Goal: Transaction & Acquisition: Book appointment/travel/reservation

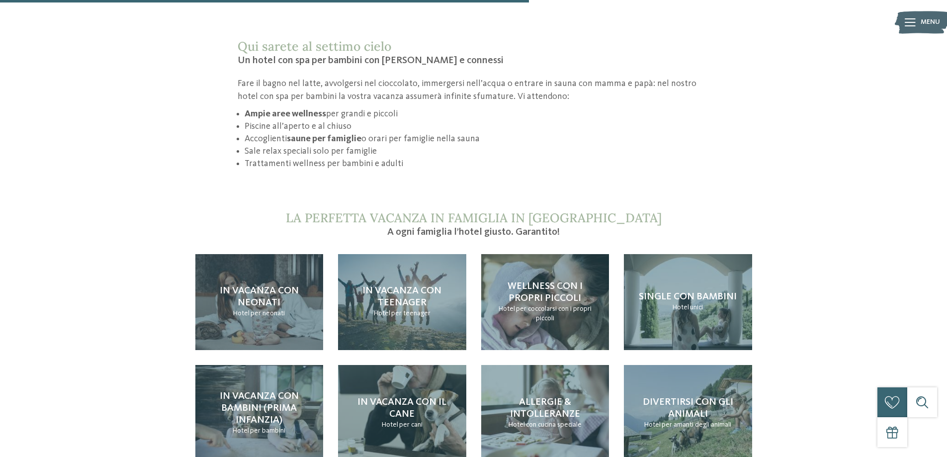
scroll to position [945, 0]
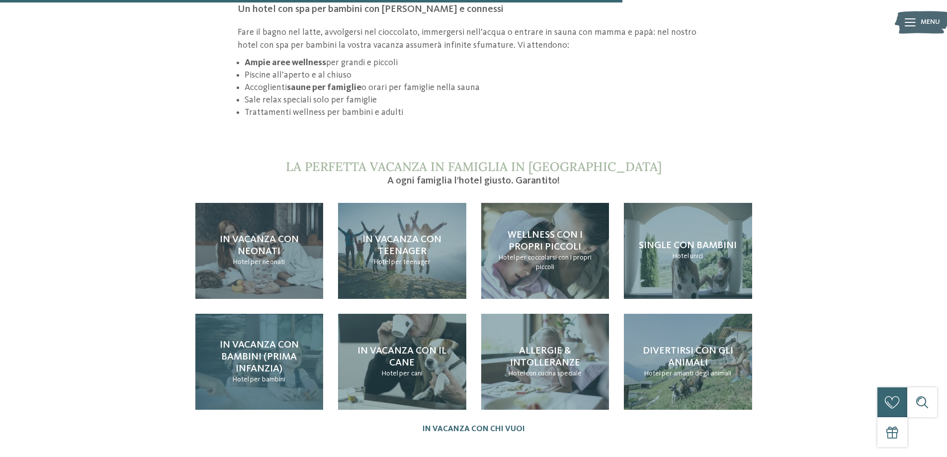
click at [264, 342] on span "In vacanza con bambini (prima infanzia)" at bounding box center [259, 357] width 79 height 34
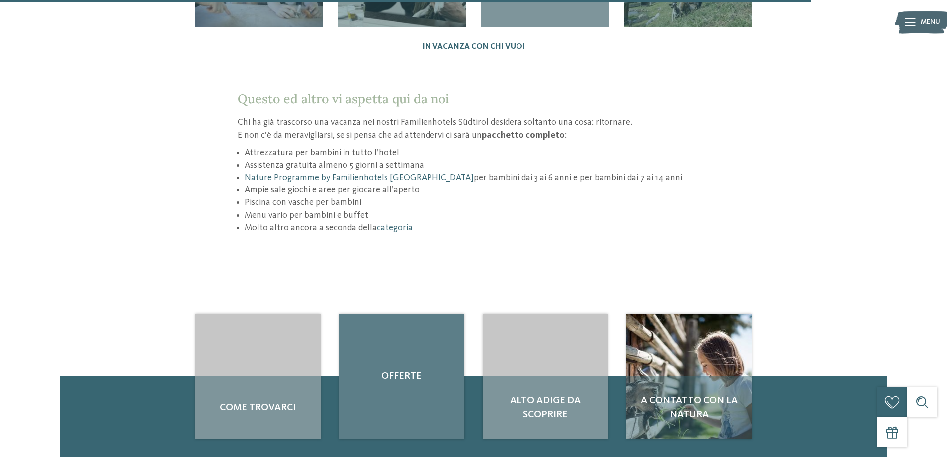
scroll to position [1491, 0]
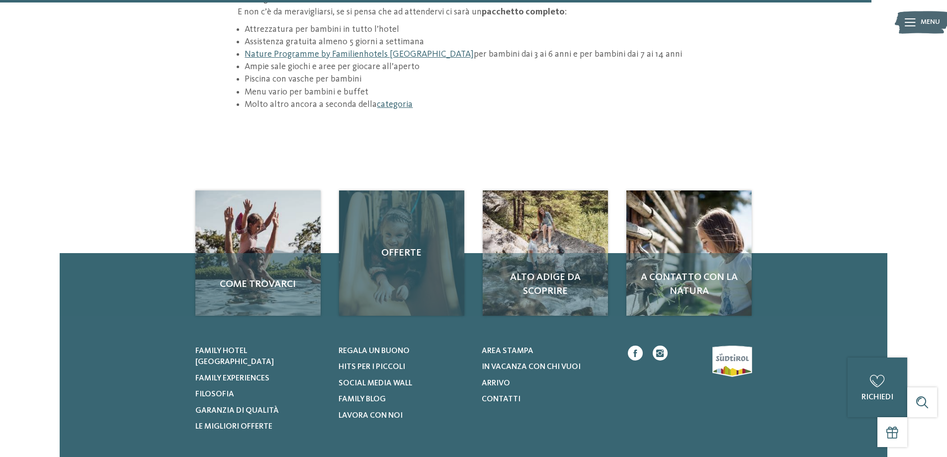
click at [396, 246] on span "Offerte" at bounding box center [401, 253] width 105 height 14
